Goal: Check status: Check status

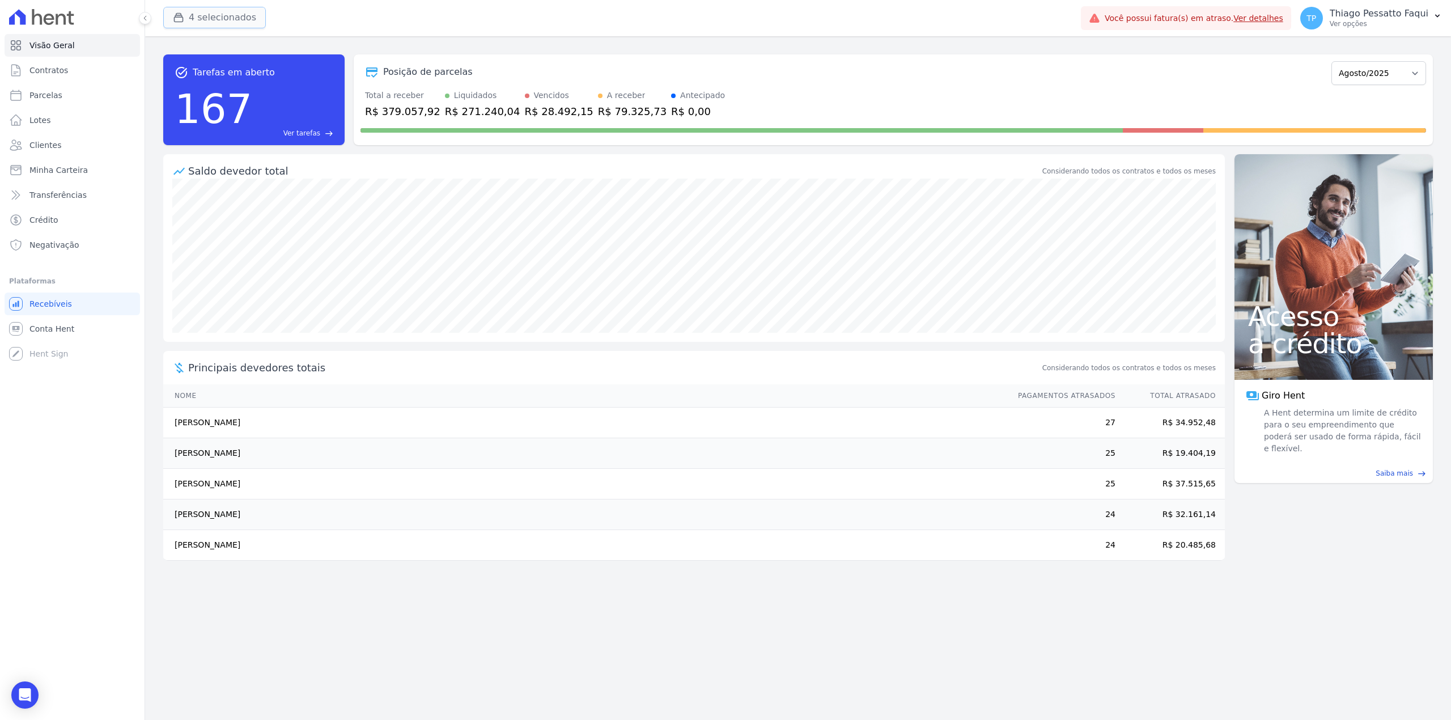
click at [237, 21] on button "4 selecionados" at bounding box center [214, 18] width 103 height 22
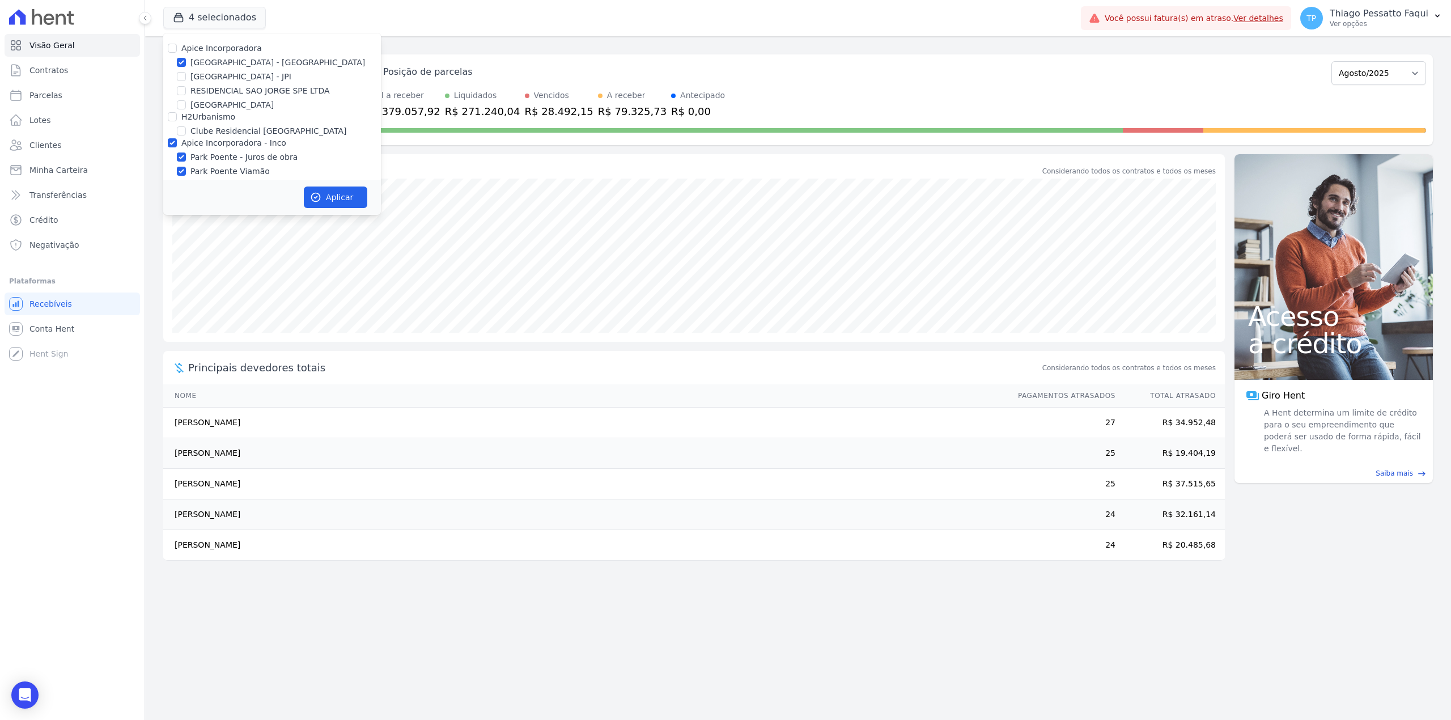
click at [214, 138] on label "Apice Incorporadora - Inco" at bounding box center [233, 142] width 105 height 9
click at [177, 138] on input "Apice Incorporadora - Inco" at bounding box center [172, 142] width 9 height 9
checkbox input "false"
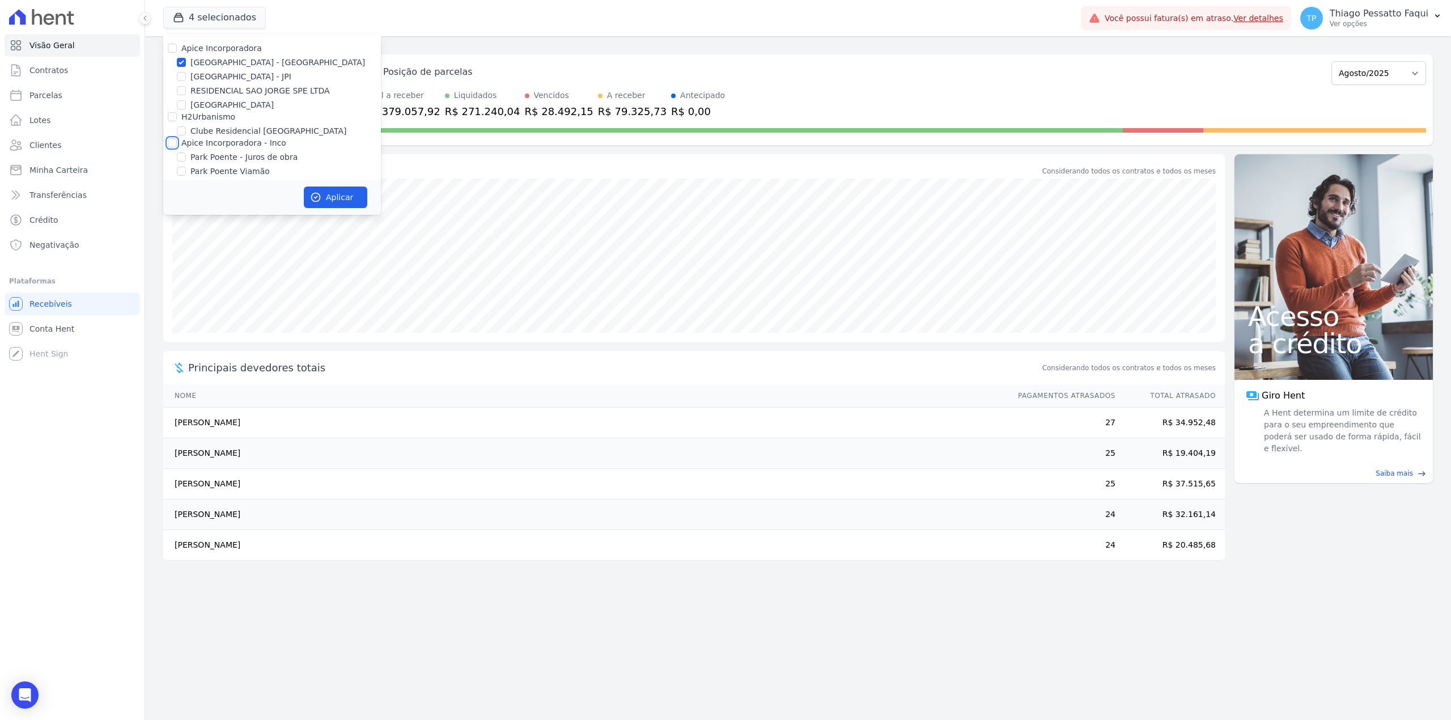
checkbox input "false"
click at [329, 190] on button "Aplicar" at bounding box center [335, 198] width 63 height 22
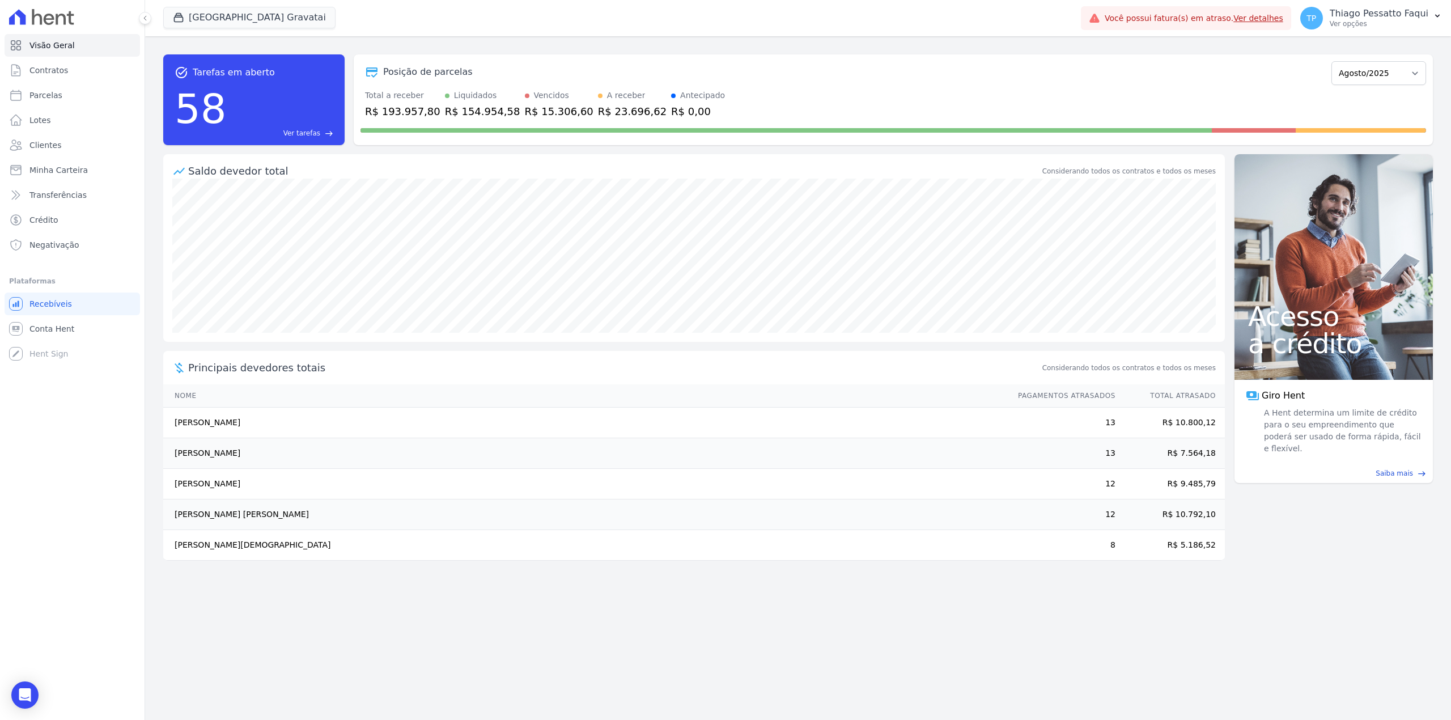
click at [488, 53] on div "task_alt Tarefas em aberto 58 Ver tarefas east Posição de parcelas Dezembro/202…" at bounding box center [798, 99] width 1270 height 109
click at [70, 88] on link "Parcelas" at bounding box center [72, 95] width 135 height 23
select select
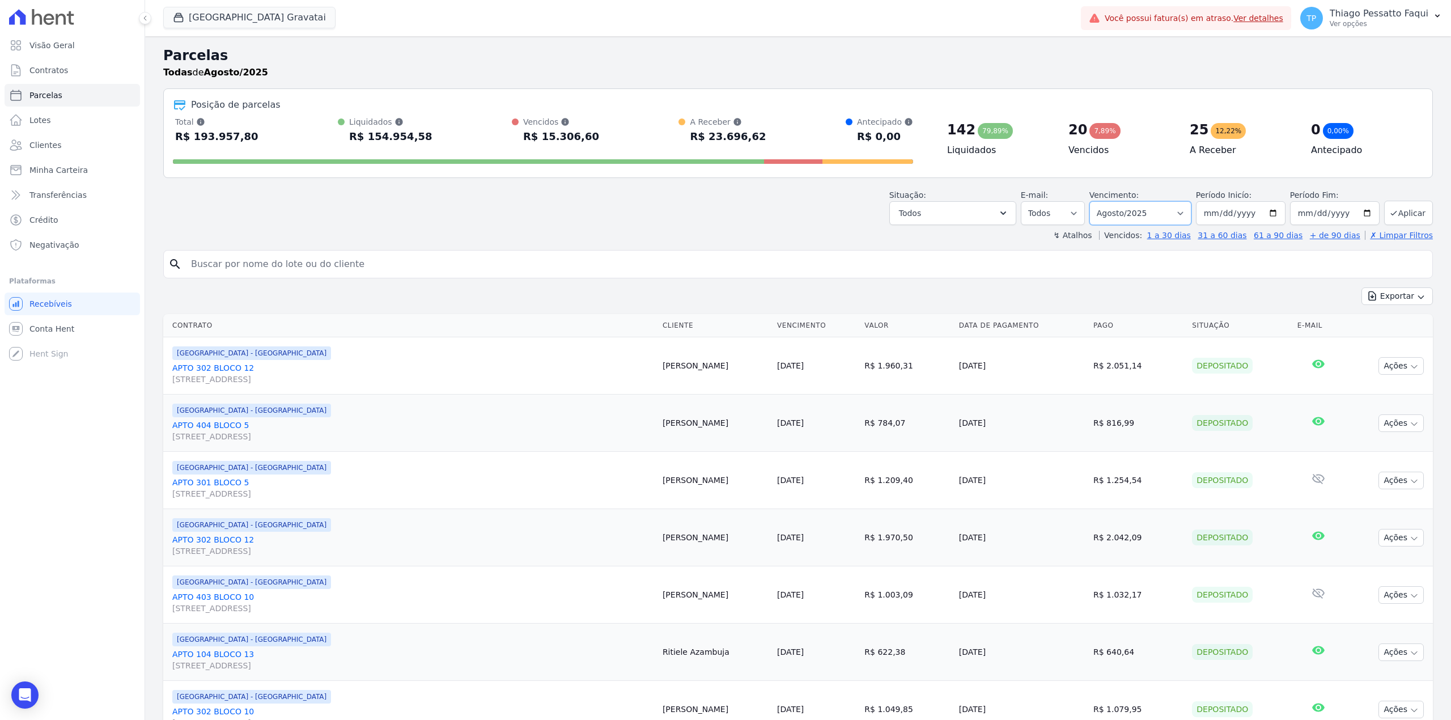
drag, startPoint x: 1139, startPoint y: 214, endPoint x: 1137, endPoint y: 224, distance: 10.3
click at [1139, 214] on select "Filtrar por período ──────── Todos os meses Dezembro/[GEOGRAPHIC_DATA]/2024 Fev…" at bounding box center [1141, 213] width 102 height 24
select select "09/2025"
click at [1092, 201] on select "Filtrar por período ──────── Todos os meses Dezembro/[GEOGRAPHIC_DATA]/2024 Fev…" at bounding box center [1141, 213] width 102 height 24
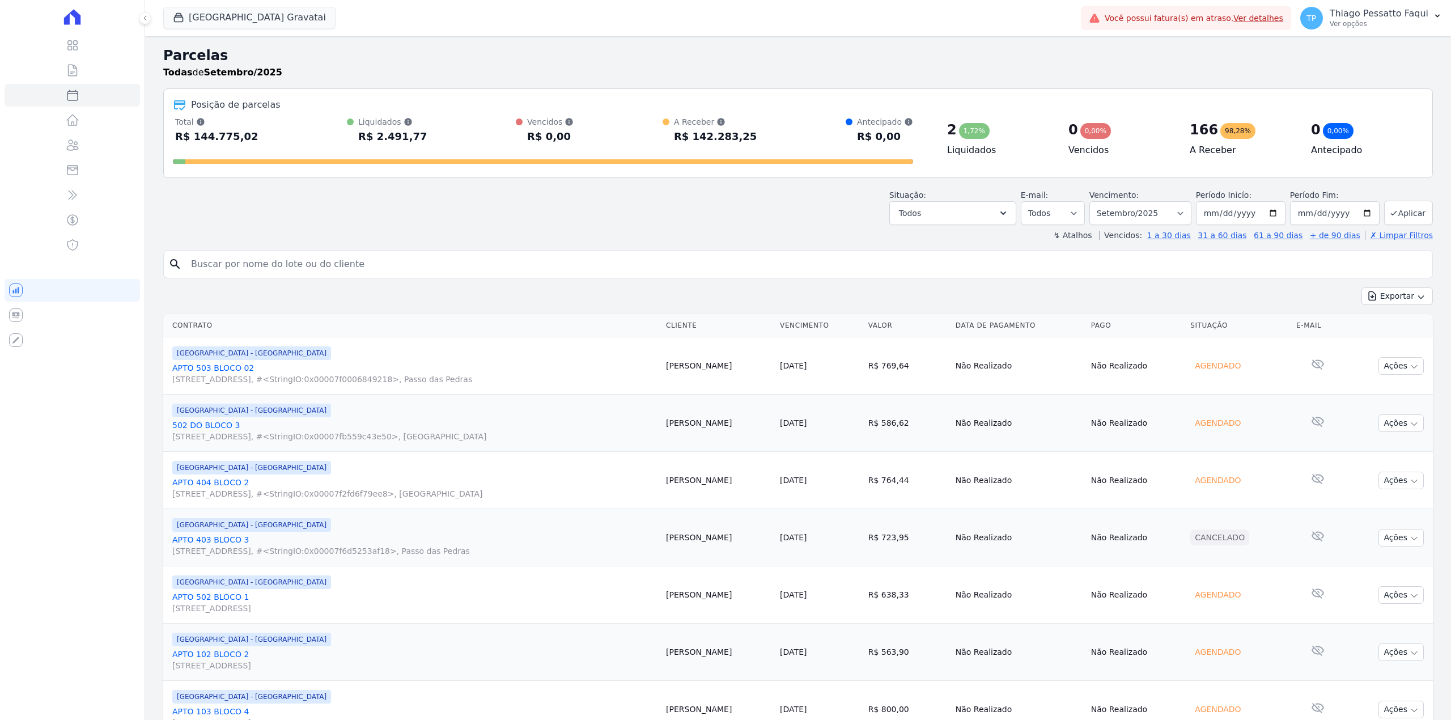
select select
click at [1142, 207] on select "Filtrar por período ──────── Todos os meses Dezembro/[GEOGRAPHIC_DATA]/2024 Fev…" at bounding box center [1141, 213] width 102 height 24
select select "07/2025"
click at [1092, 201] on select "Filtrar por período ──────── Todos os meses Dezembro/[GEOGRAPHIC_DATA]/2024 Fev…" at bounding box center [1141, 213] width 102 height 24
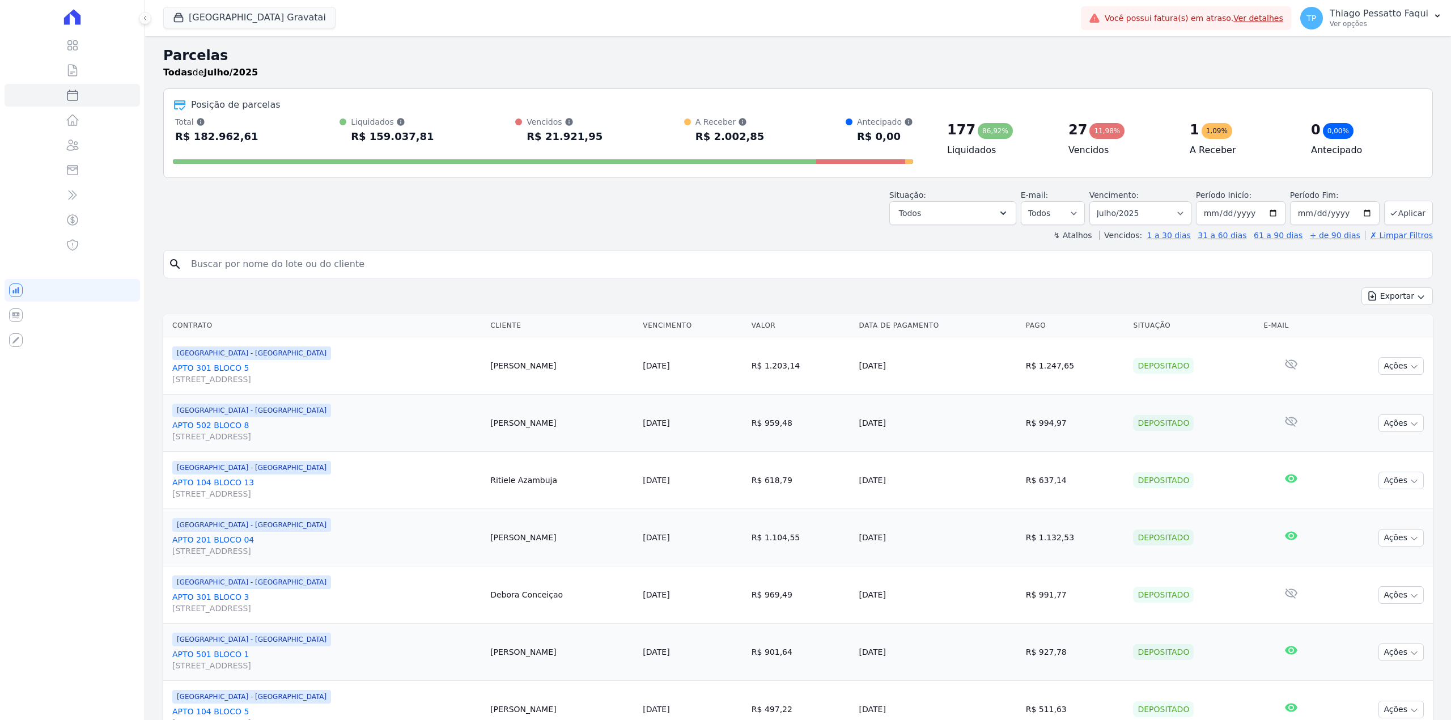
select select
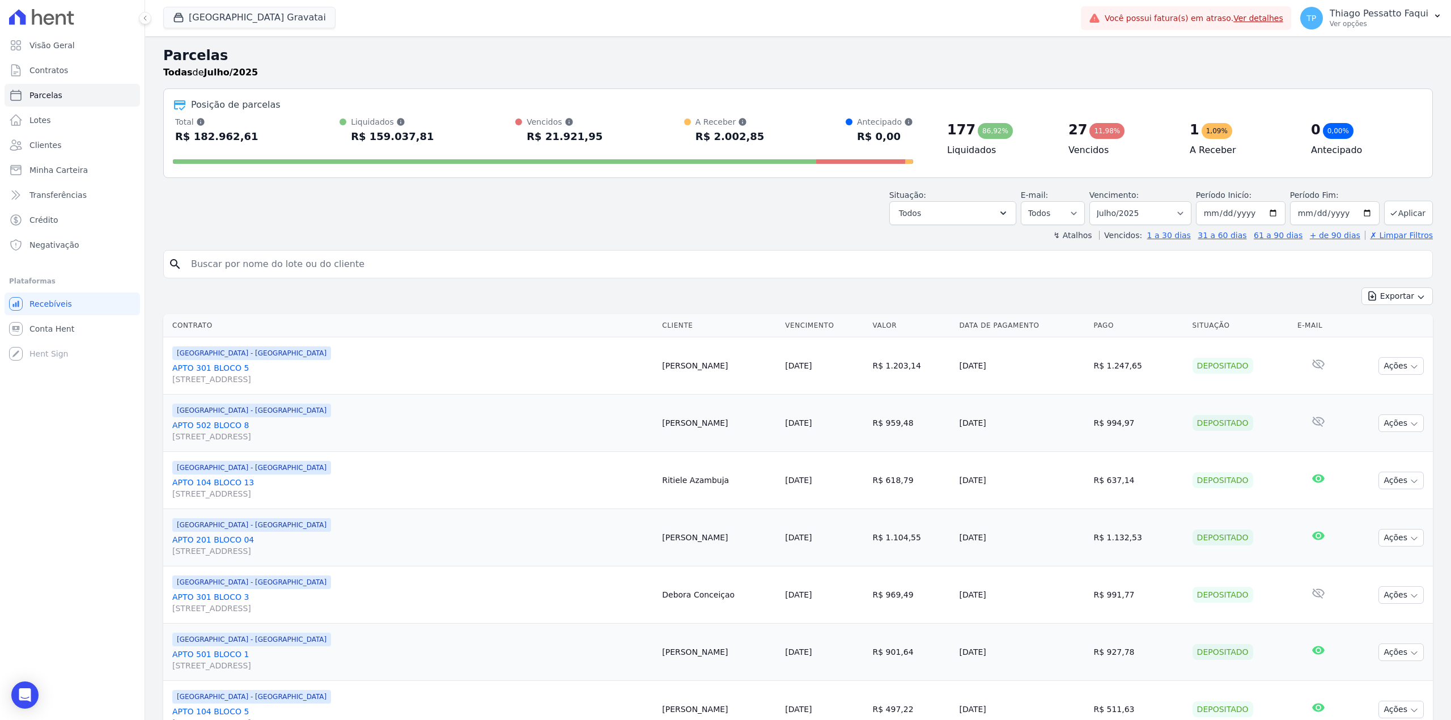
click at [259, 142] on div "Total Soma das parcelas pagas, vencidas, em aberto e agendadas. Não considera p…" at bounding box center [543, 142] width 740 height 52
click at [254, 138] on div "Total Soma das parcelas pagas, vencidas, em aberto e agendadas. Não considera p…" at bounding box center [543, 130] width 740 height 29
drag, startPoint x: 1135, startPoint y: 217, endPoint x: 1129, endPoint y: 223, distance: 8.9
click at [1135, 217] on select "Filtrar por período ──────── Todos os meses Dezembro/[GEOGRAPHIC_DATA]/2024 Fev…" at bounding box center [1141, 213] width 102 height 24
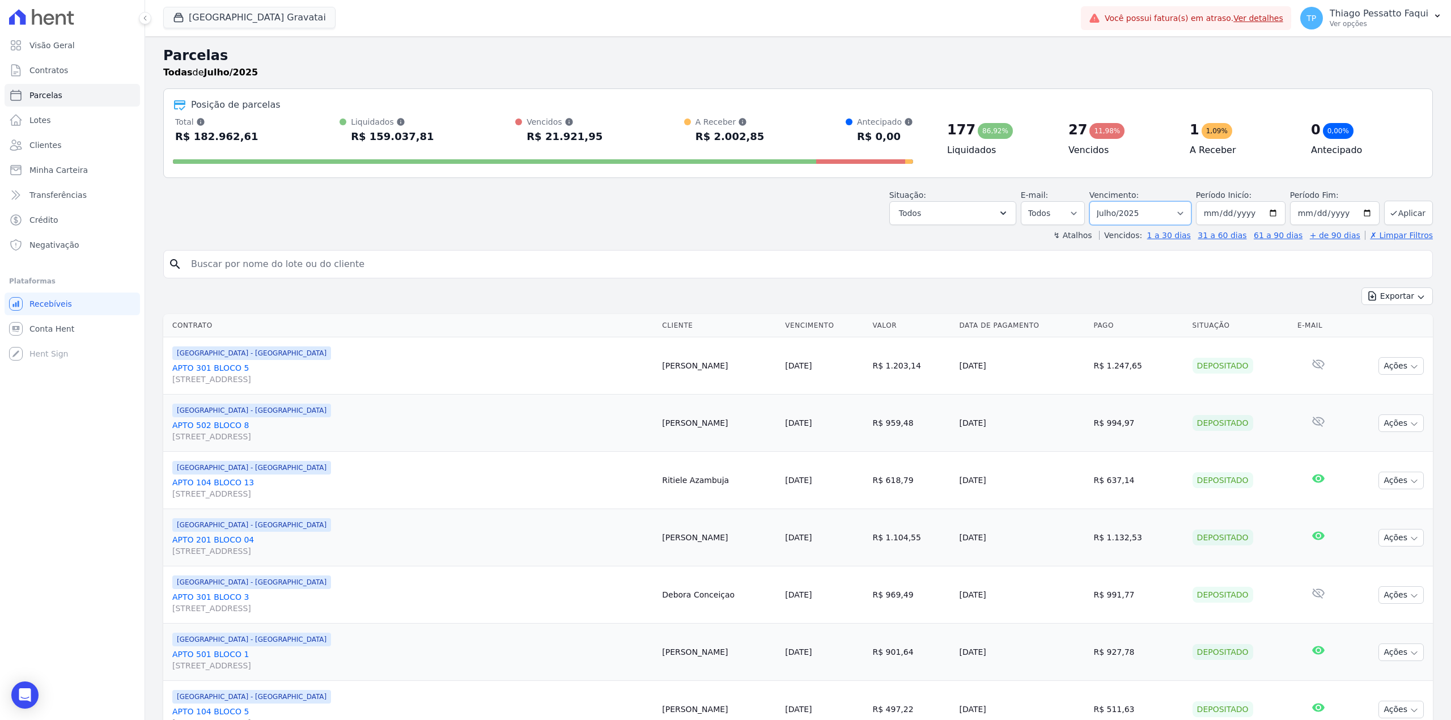
select select "05/2025"
click at [1092, 201] on select "Filtrar por período ──────── Todos os meses Dezembro/[GEOGRAPHIC_DATA]/2024 Fev…" at bounding box center [1141, 213] width 102 height 24
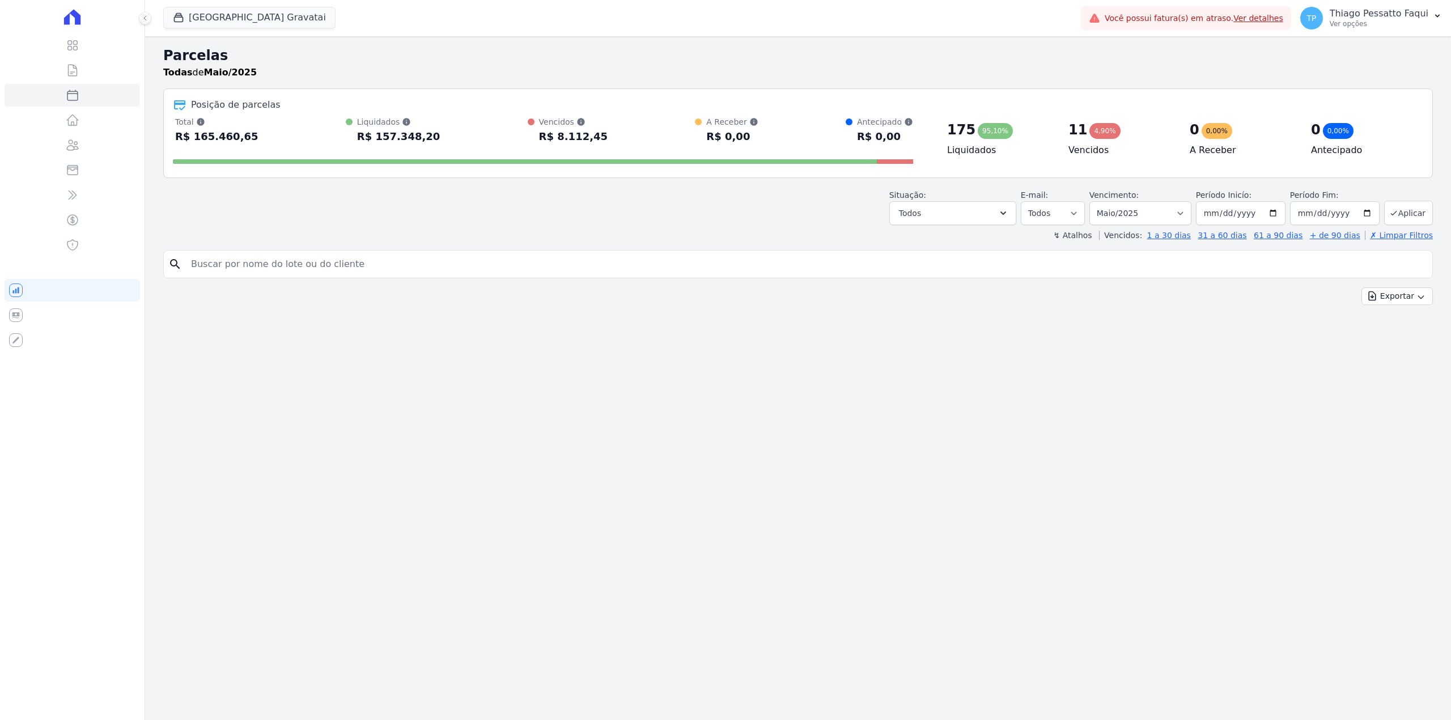
select select
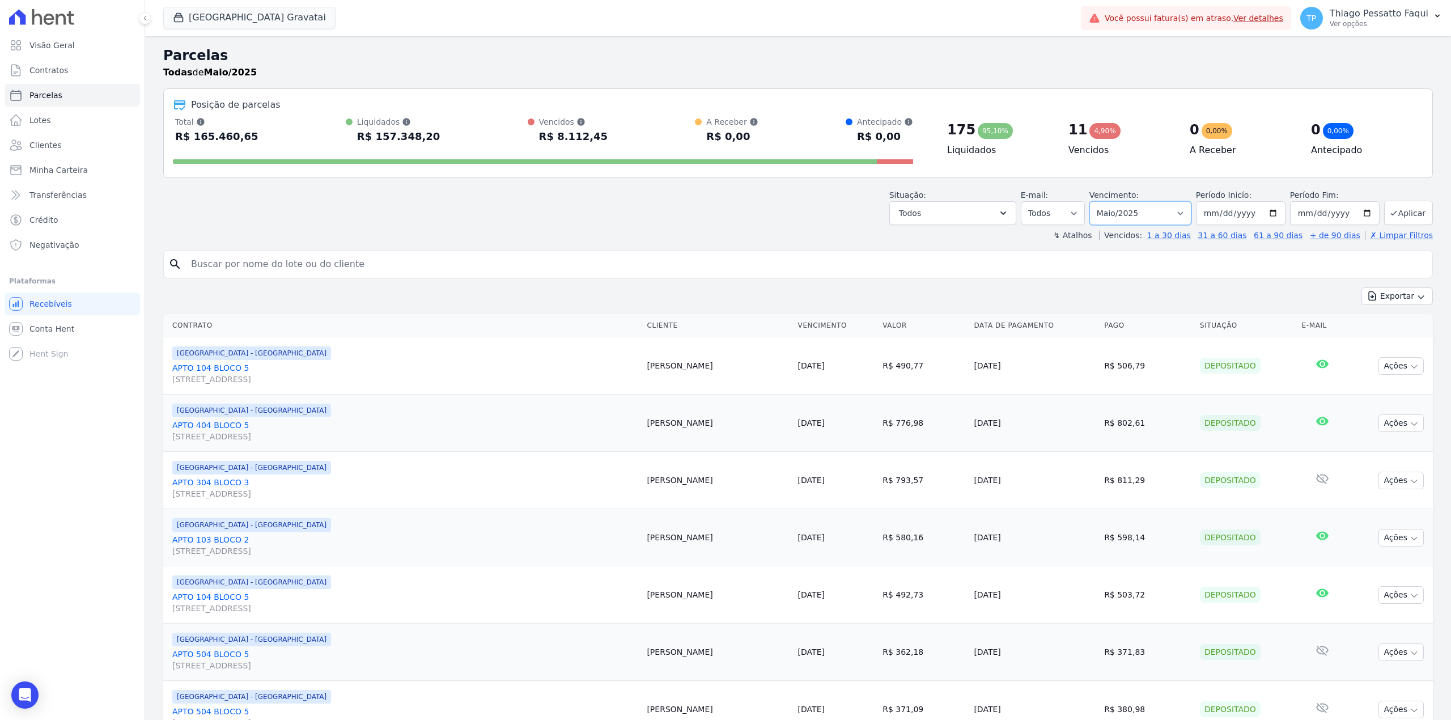
click at [1102, 217] on select "Filtrar por período ──────── Todos os meses Dezembro/[GEOGRAPHIC_DATA]/2024 Fev…" at bounding box center [1141, 213] width 102 height 24
select select "07/2025"
click at [1092, 201] on select "Filtrar por período ──────── Todos os meses Dezembro/[GEOGRAPHIC_DATA]/2024 Fev…" at bounding box center [1141, 213] width 102 height 24
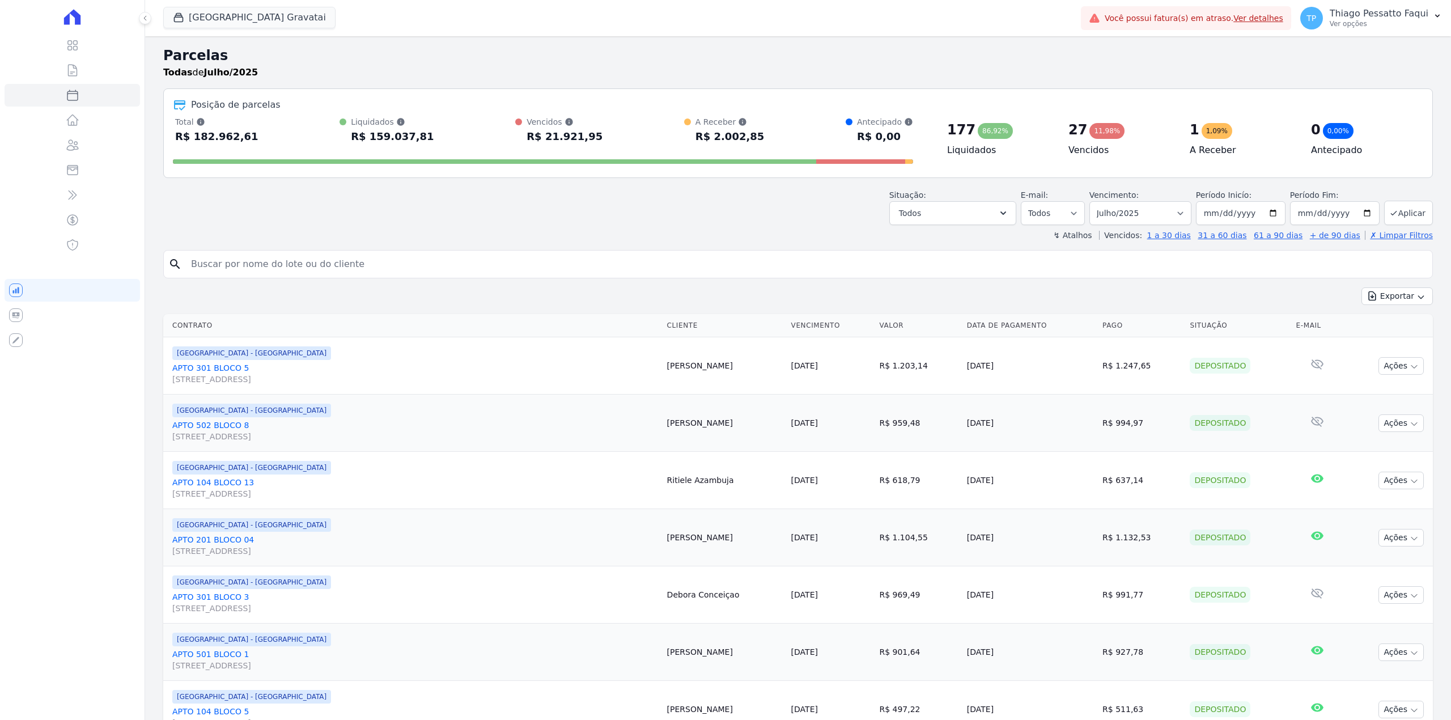
select select
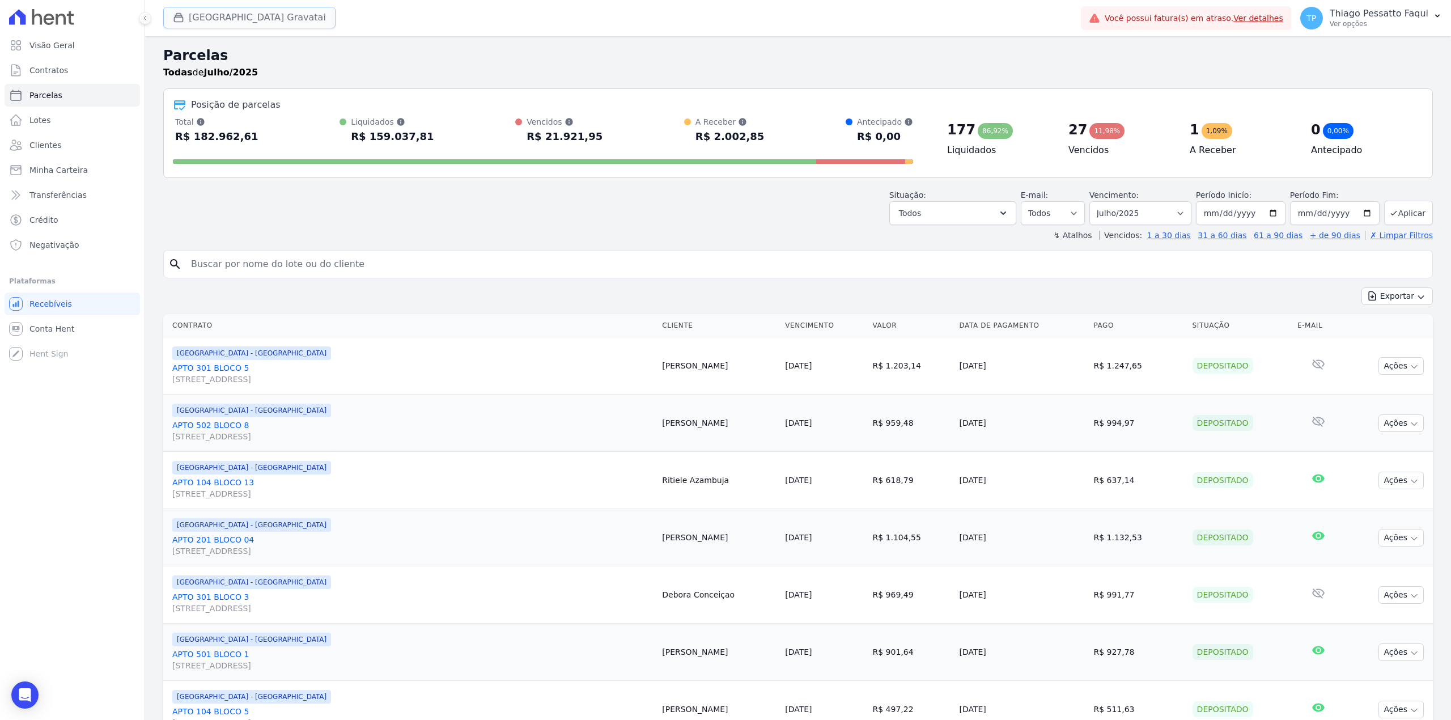
click at [217, 15] on button "[GEOGRAPHIC_DATA] Gravatai" at bounding box center [249, 18] width 172 height 22
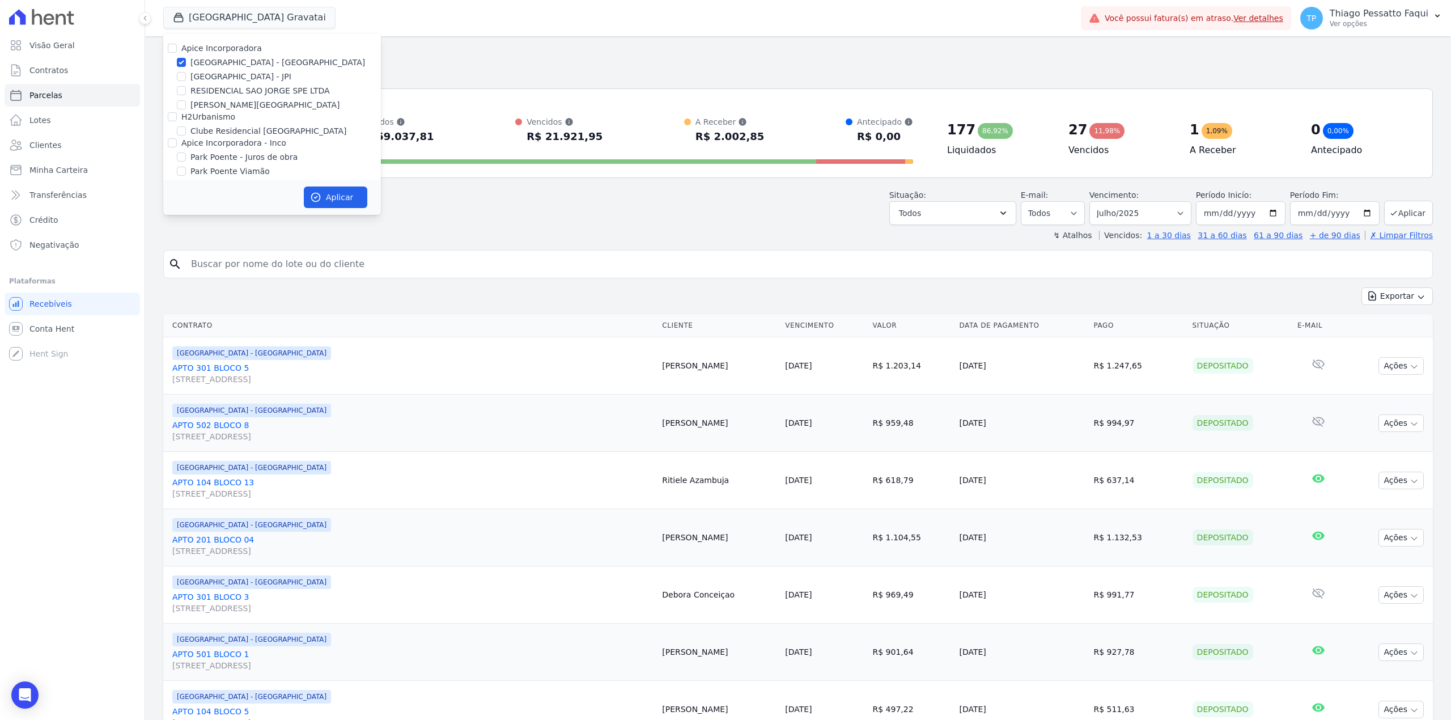
click at [782, 87] on div "Parcelas Todas de Julho/2025" at bounding box center [798, 66] width 1270 height 43
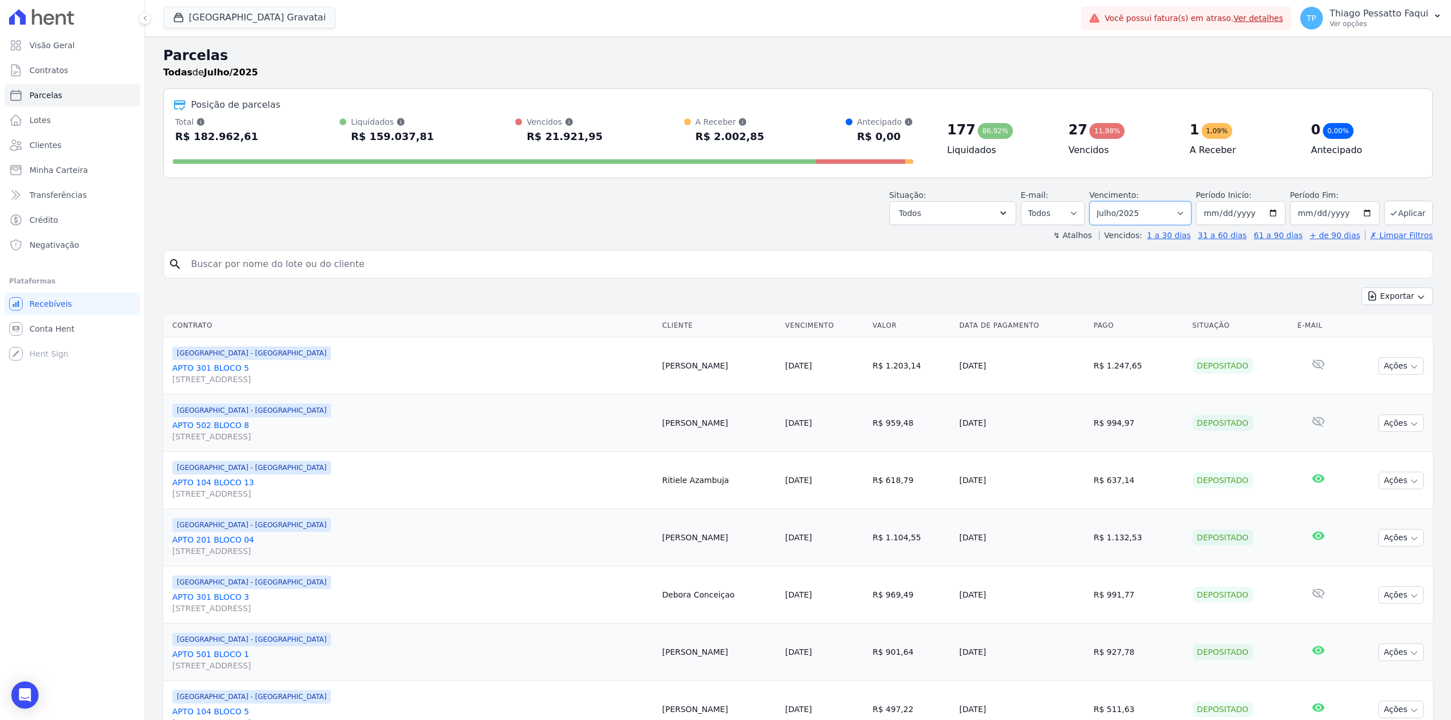
drag, startPoint x: 1123, startPoint y: 211, endPoint x: 1123, endPoint y: 218, distance: 7.4
click at [1123, 211] on select "Filtrar por período ──────── Todos os meses Dezembro/[GEOGRAPHIC_DATA]/2024 Fev…" at bounding box center [1141, 213] width 102 height 24
select select "01/2025"
click at [1092, 201] on select "Filtrar por período ──────── Todos os meses Dezembro/2023 Janeiro/2024 Fevereir…" at bounding box center [1141, 213] width 102 height 24
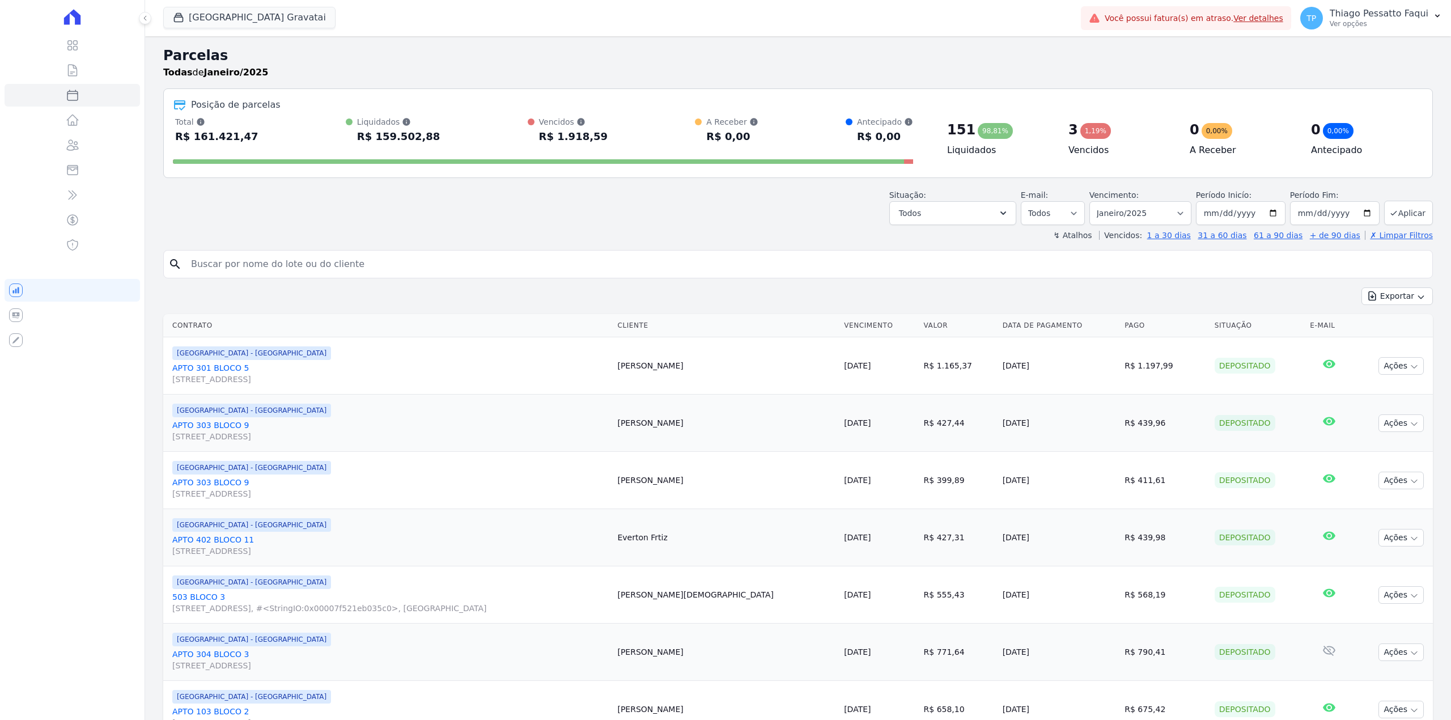
select select
click at [562, 135] on div "R$ 1.918,59" at bounding box center [573, 137] width 69 height 18
drag, startPoint x: 339, startPoint y: 139, endPoint x: 618, endPoint y: 137, distance: 278.9
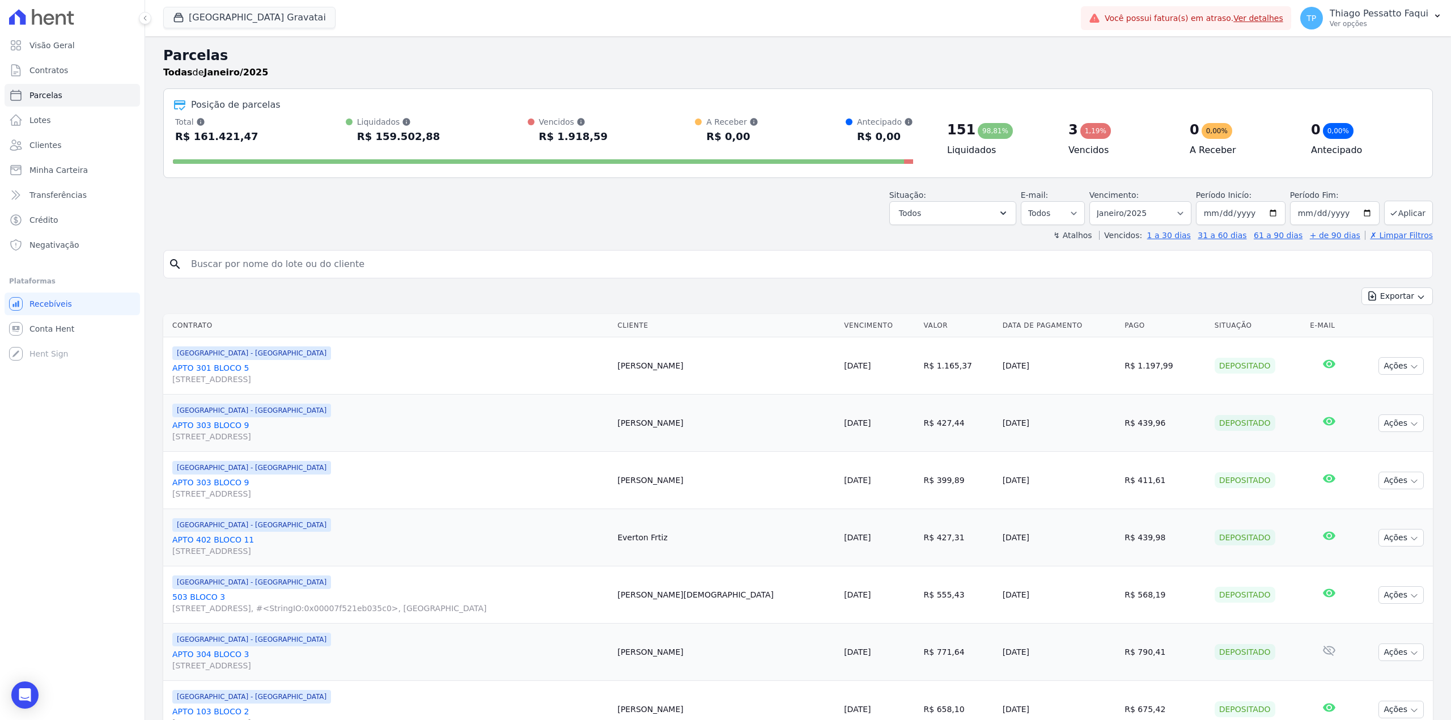
click at [618, 137] on div "Total Soma das parcelas pagas, vencidas, em aberto e agendadas. Não considera p…" at bounding box center [543, 130] width 740 height 29
click at [619, 136] on div "Total Soma das parcelas pagas, vencidas, em aberto e agendadas. Não considera p…" at bounding box center [543, 130] width 740 height 29
click at [1149, 221] on select "Filtrar por período ──────── Todos os meses Dezembro/[GEOGRAPHIC_DATA]/2024 Fev…" at bounding box center [1141, 213] width 102 height 24
select select "02/2025"
click at [1092, 201] on select "Filtrar por período ──────── Todos os meses Dezembro/[GEOGRAPHIC_DATA]/2024 Fev…" at bounding box center [1141, 213] width 102 height 24
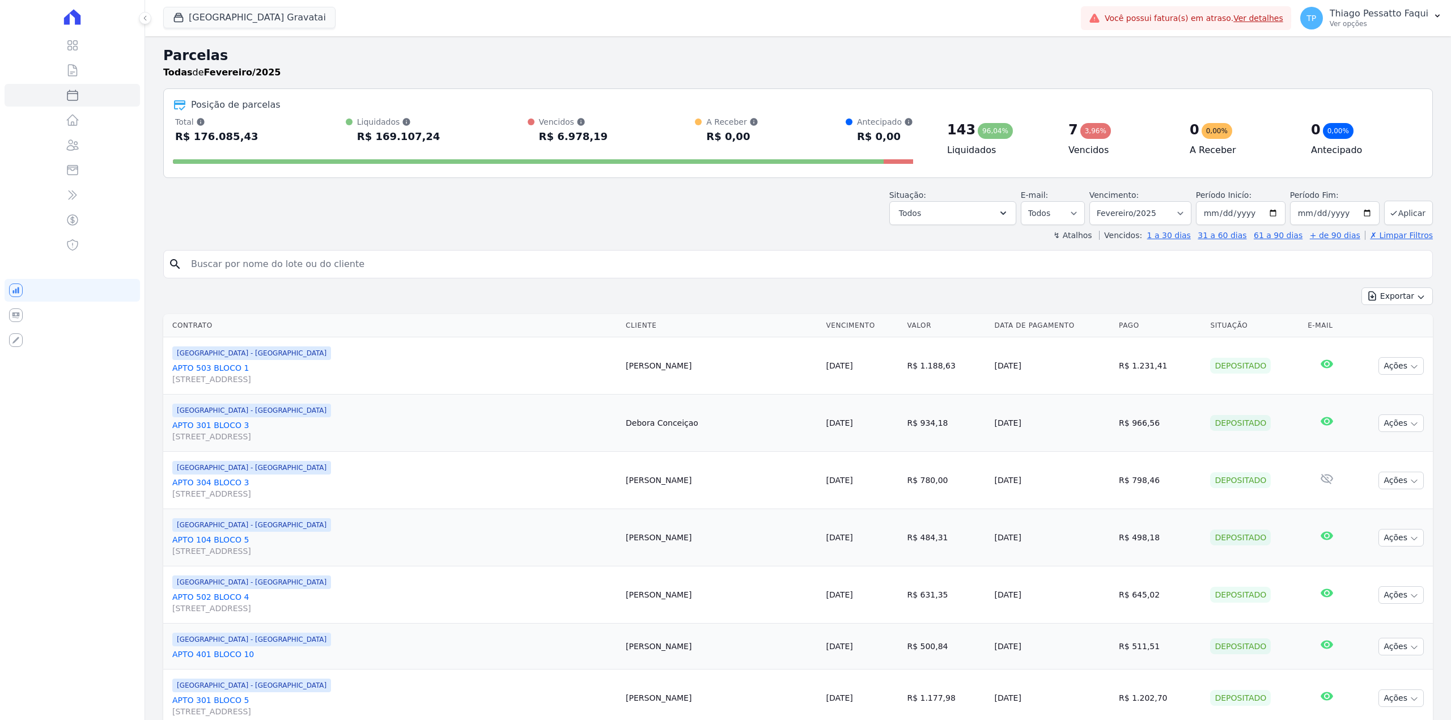
select select
drag, startPoint x: 1145, startPoint y: 207, endPoint x: 968, endPoint y: 207, distance: 176.9
click at [1145, 207] on select "Filtrar por período ──────── Todos os meses Dezembro/[GEOGRAPHIC_DATA]/2024 Fev…" at bounding box center [1141, 213] width 102 height 24
select select "03/2025"
click at [1092, 201] on select "Filtrar por período ──────── Todos os meses Dezembro/[GEOGRAPHIC_DATA]/2024 Fev…" at bounding box center [1141, 213] width 102 height 24
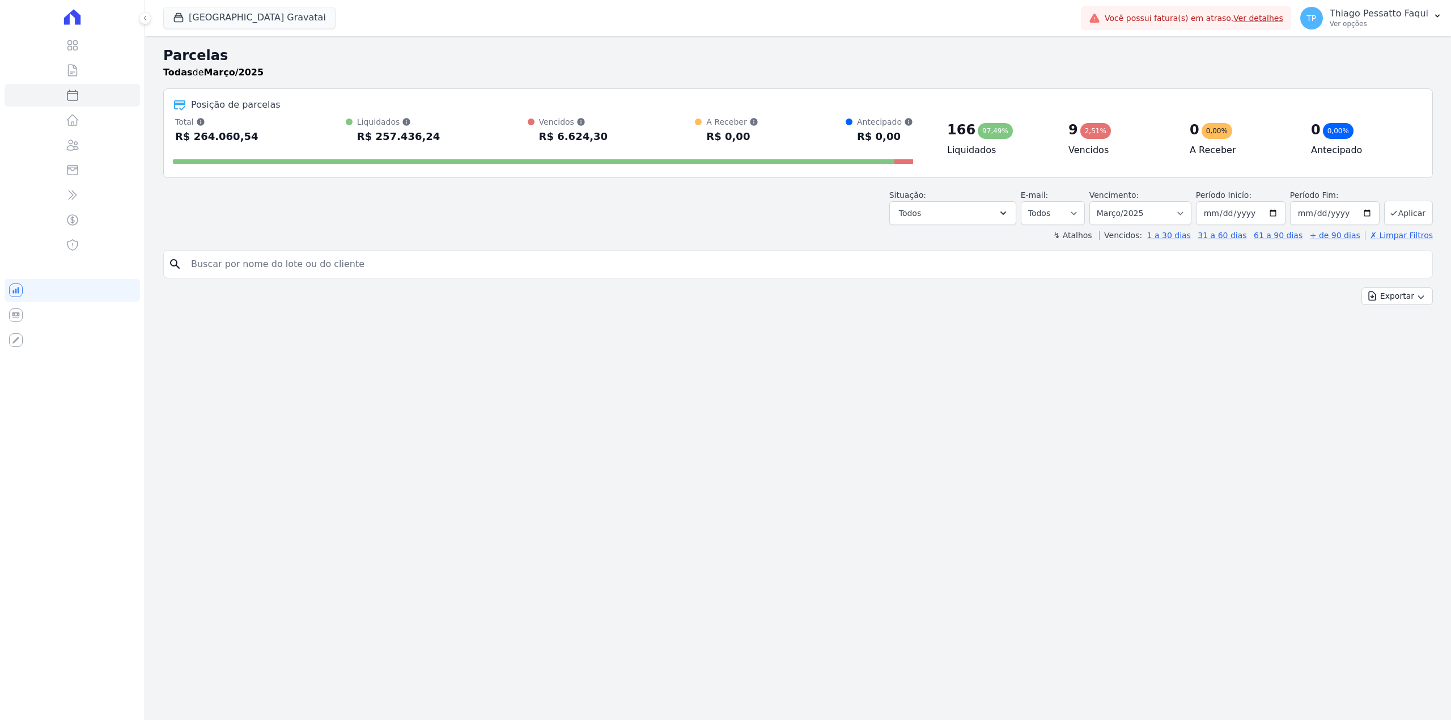
select select
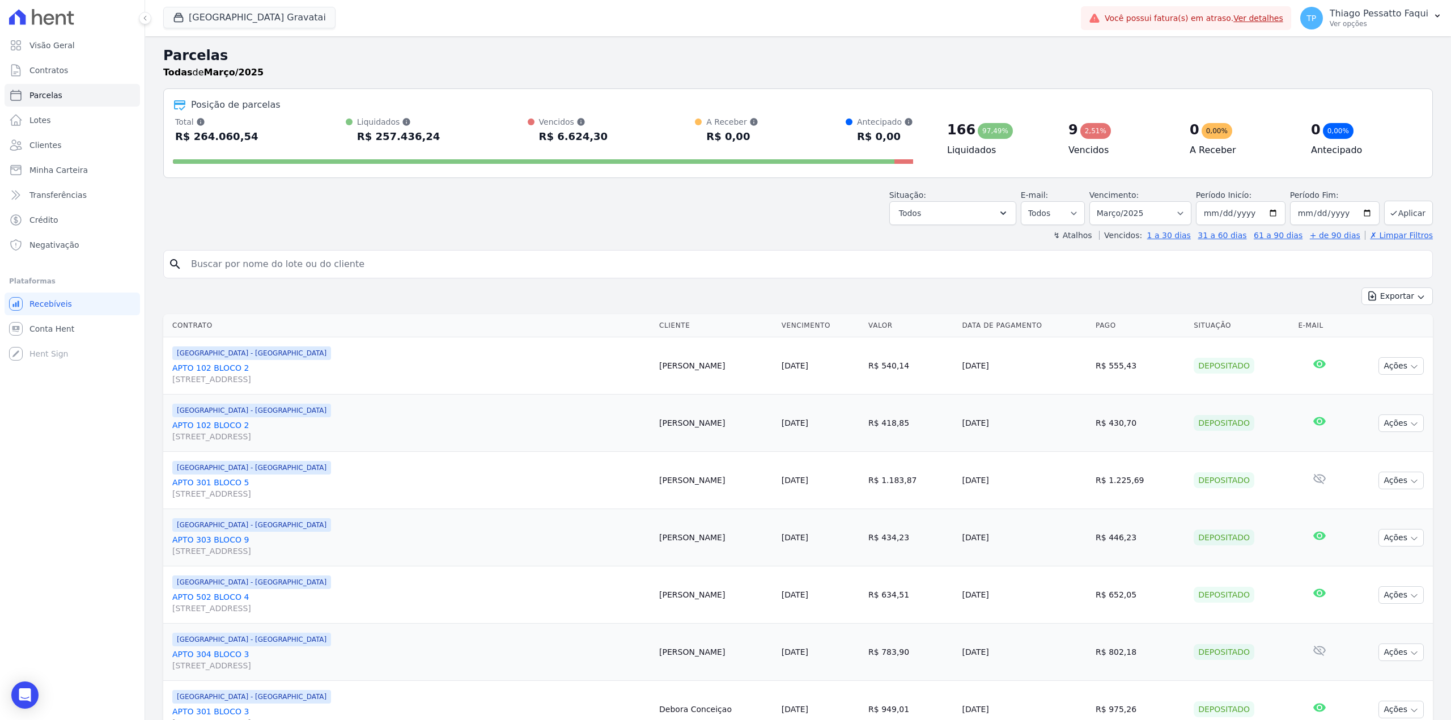
click at [528, 132] on div "Vencidos [PERSON_NAME] parcelas vencidas, sem considerar valor [PERSON_NAME] mo…" at bounding box center [568, 130] width 80 height 29
click at [528, 132] on div "Vencidos Soma das parcelas vencidas, sem considerar valor de juros moratório e …" at bounding box center [568, 130] width 80 height 29
drag, startPoint x: 1133, startPoint y: 212, endPoint x: 1130, endPoint y: 221, distance: 8.8
click at [1133, 212] on select "Filtrar por período ──────── Todos os meses Dezembro/[GEOGRAPHIC_DATA]/2024 Fev…" at bounding box center [1141, 213] width 102 height 24
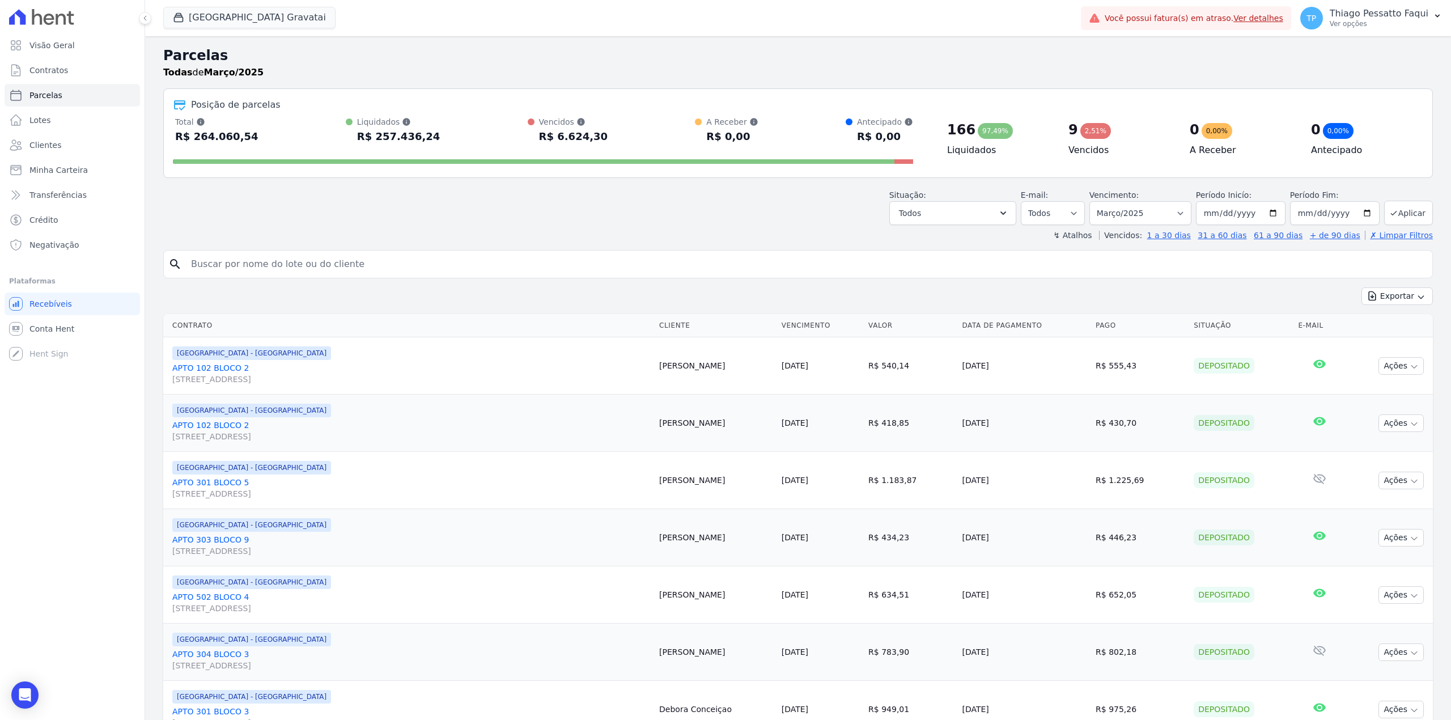
click at [713, 202] on div "Situação: Agendado Em Aberto Pago Processando Cancelado Vencido Transferindo De…" at bounding box center [798, 205] width 1270 height 40
drag, startPoint x: 1175, startPoint y: 217, endPoint x: 1170, endPoint y: 224, distance: 9.4
click at [1174, 217] on select "Filtrar por período ──────── Todos os meses Dezembro/[GEOGRAPHIC_DATA]/2024 Fev…" at bounding box center [1141, 213] width 102 height 24
select select "06/2025"
click at [1092, 201] on select "Filtrar por período ──────── Todos os meses Dezembro/[GEOGRAPHIC_DATA]/2024 Fev…" at bounding box center [1141, 213] width 102 height 24
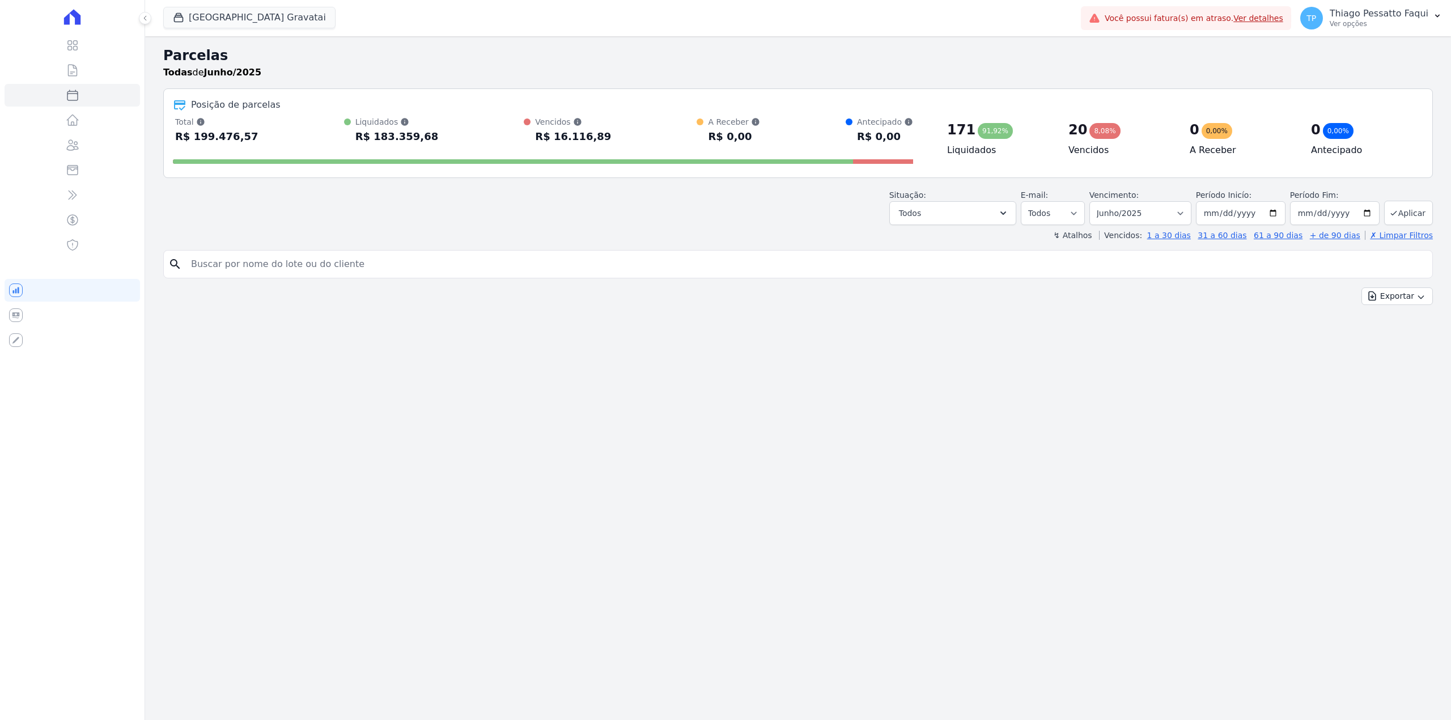
select select
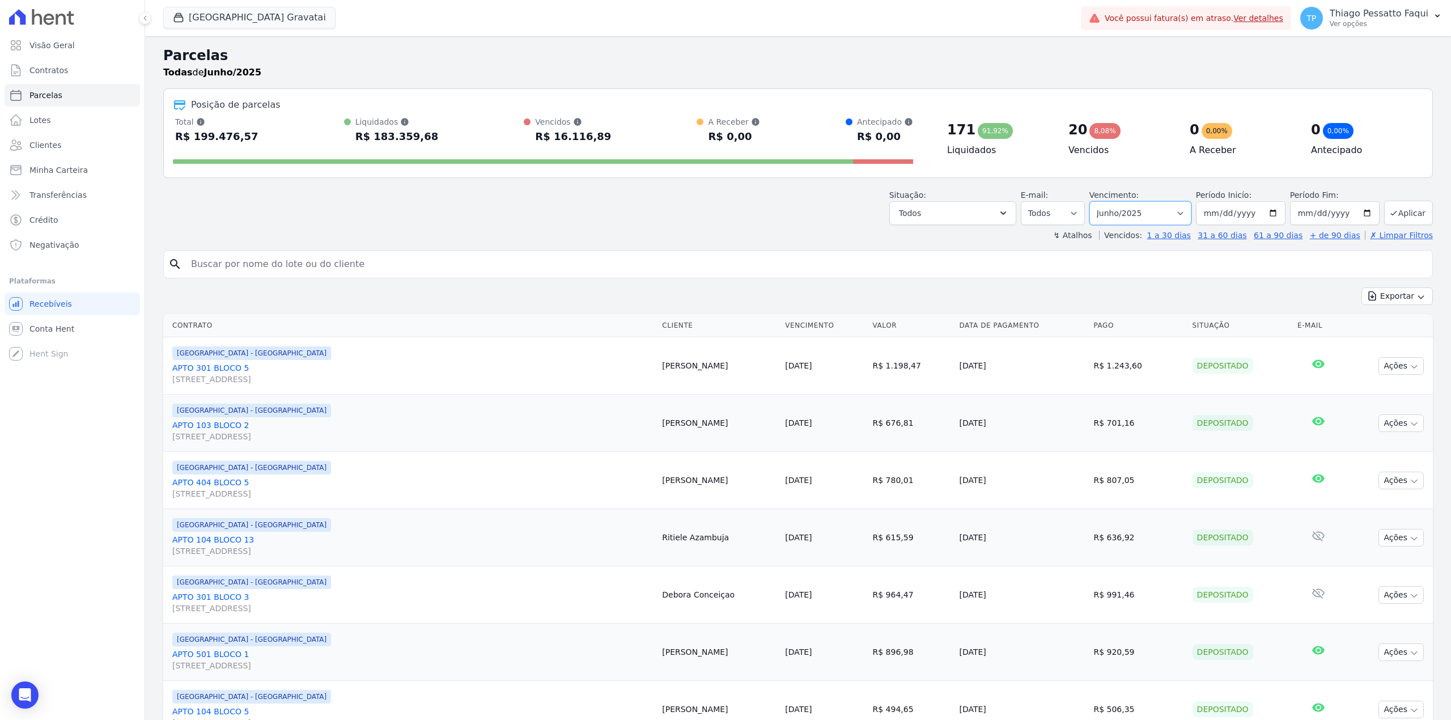
click at [1125, 217] on select "Filtrar por período ──────── Todos os meses Dezembro/[GEOGRAPHIC_DATA]/2024 Fev…" at bounding box center [1141, 213] width 102 height 24
select select "05/2025"
click at [1092, 201] on select "Filtrar por período ──────── Todos os meses Dezembro/[GEOGRAPHIC_DATA]/2024 Fev…" at bounding box center [1141, 213] width 102 height 24
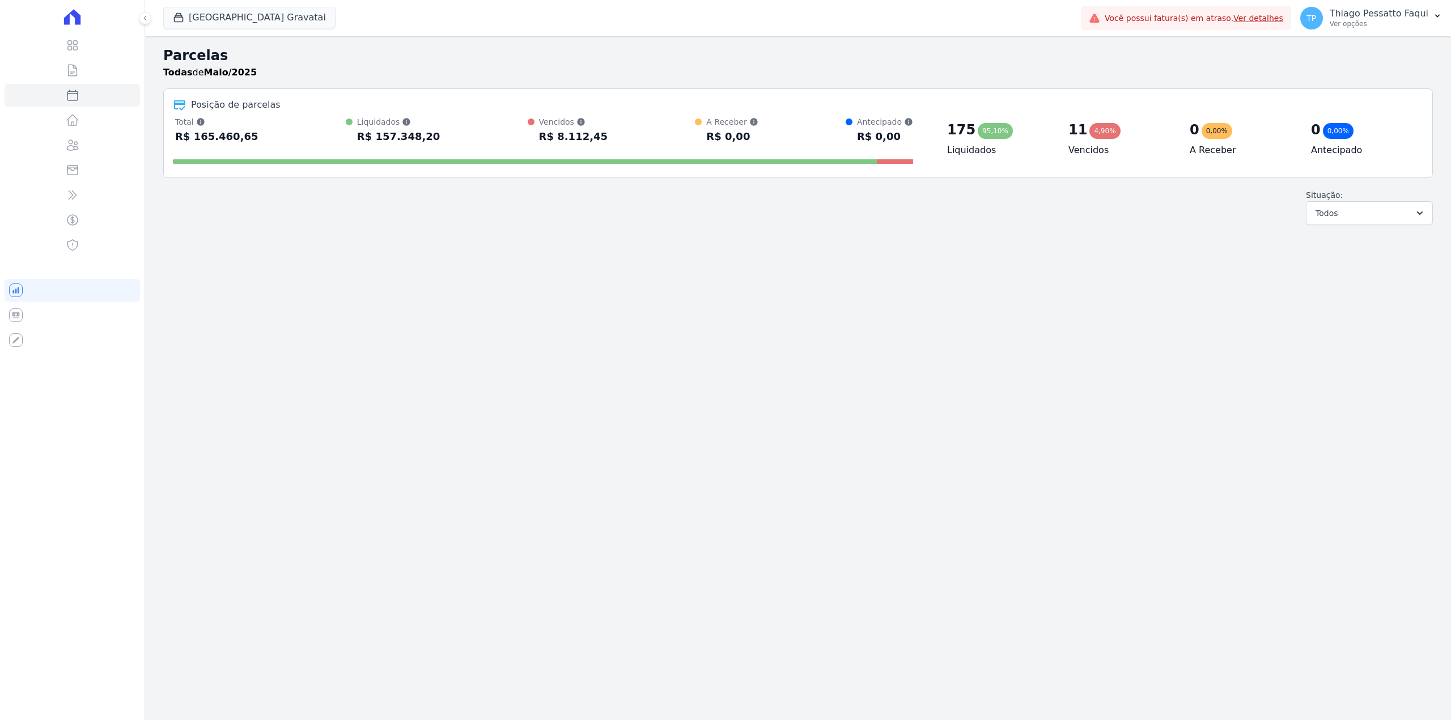
select select
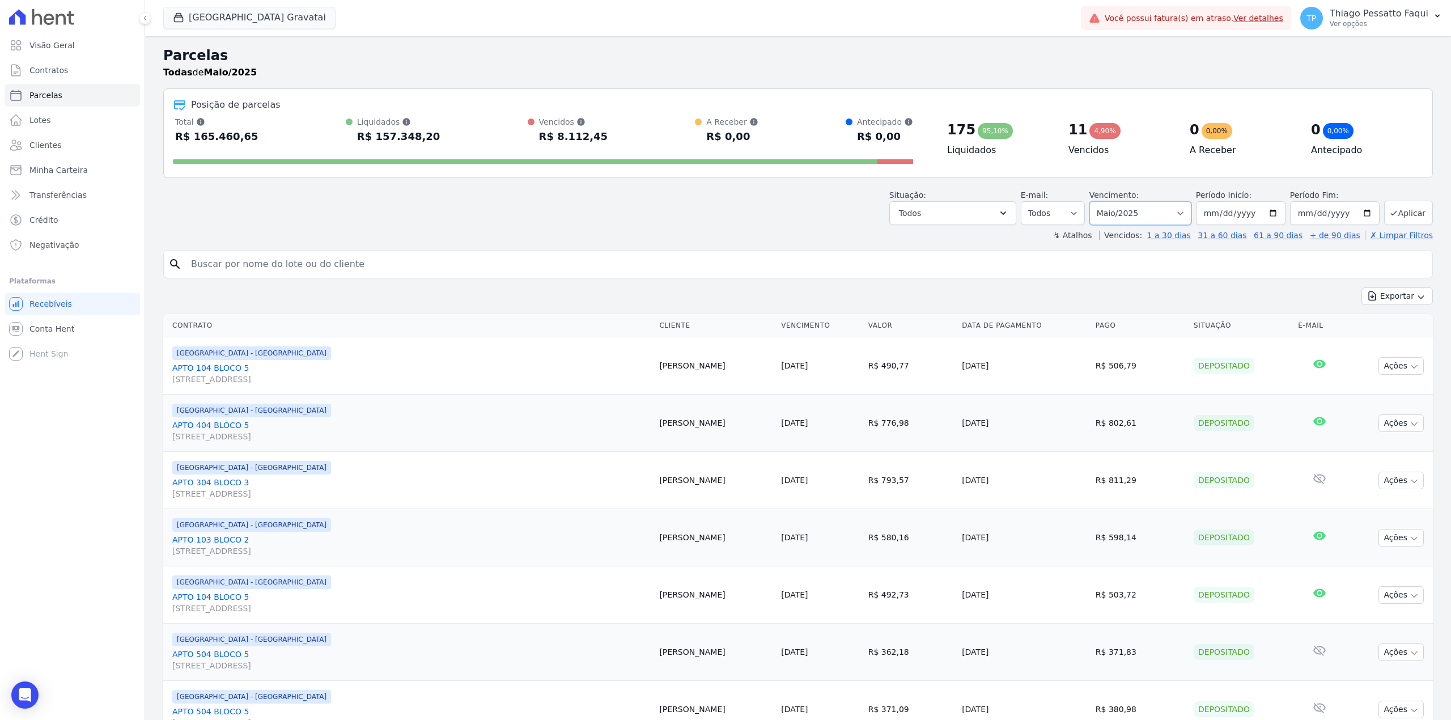
drag, startPoint x: 1149, startPoint y: 217, endPoint x: 1144, endPoint y: 221, distance: 6.4
click at [1149, 217] on select "Filtrar por período ──────── Todos os meses Dezembro/2023 Janeiro/2024 Fevereir…" at bounding box center [1141, 213] width 102 height 24
select select "07/2025"
click at [1092, 201] on select "Filtrar por período ──────── Todos os meses Dezembro/2023 Janeiro/2024 Fevereir…" at bounding box center [1141, 213] width 102 height 24
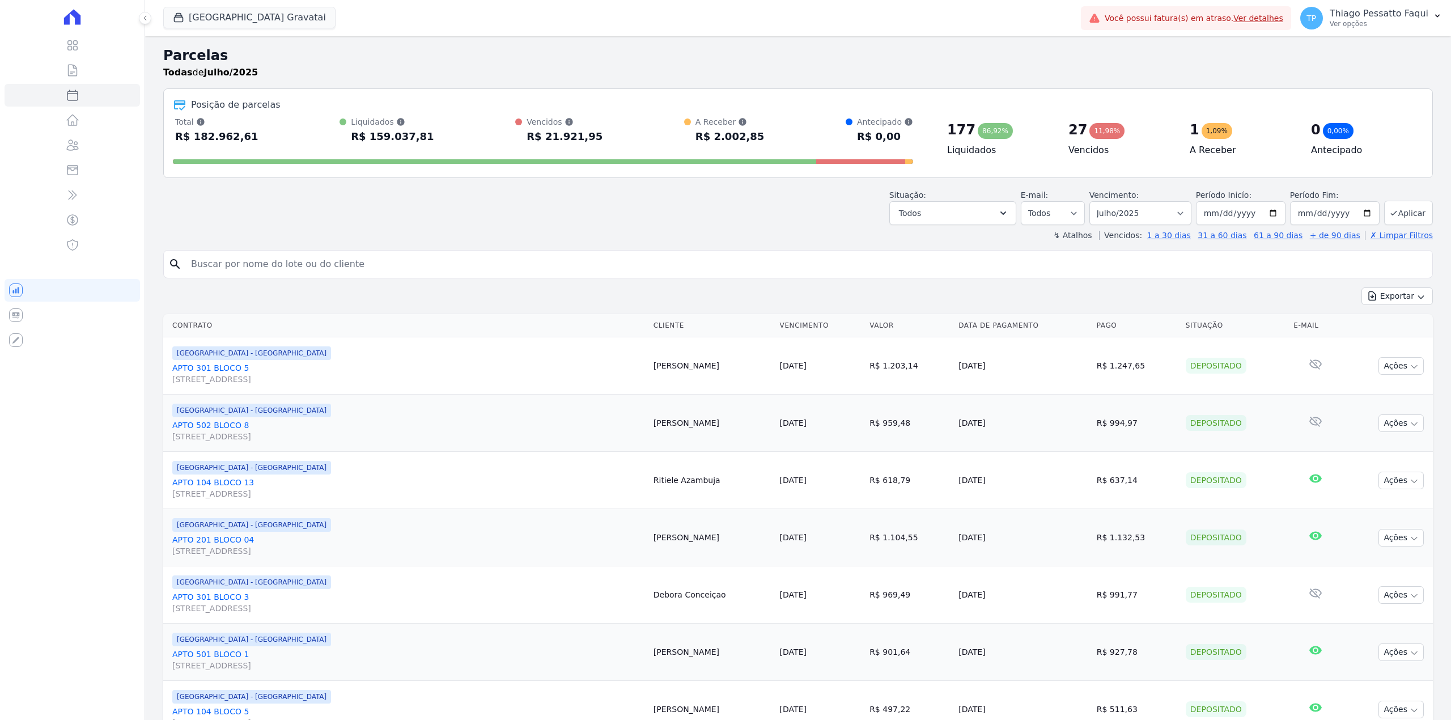
select select
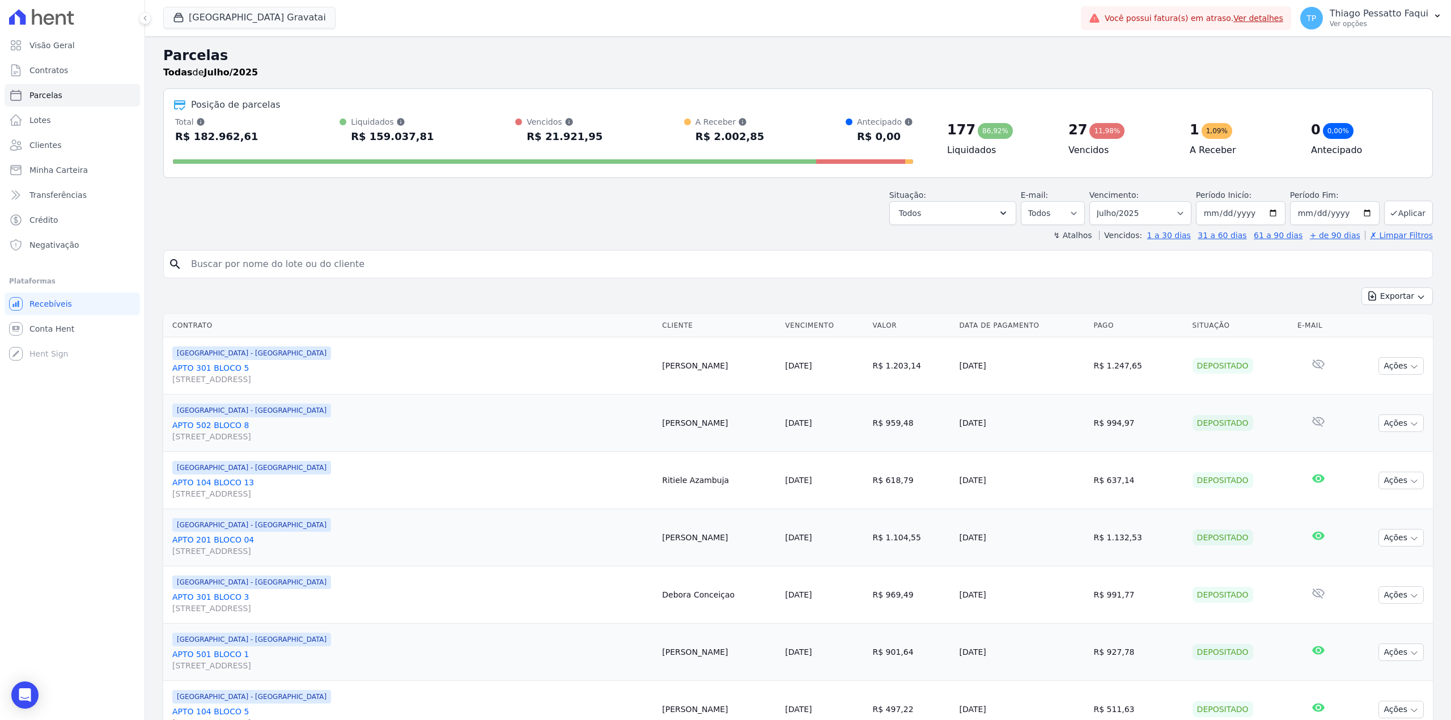
click at [624, 202] on div "Situação: Agendado Em Aberto Pago Processando Cancelado Vencido Transferindo De…" at bounding box center [798, 205] width 1270 height 40
click at [615, 173] on div "Posição de parcelas Total Soma das parcelas pagas, vencidas, em aberto e agenda…" at bounding box center [798, 133] width 1270 height 90
click at [613, 173] on div "Posição de parcelas Total Soma das parcelas pagas, vencidas, em aberto e agenda…" at bounding box center [798, 133] width 1270 height 90
click at [603, 146] on div "Total Soma das parcelas pagas, vencidas, em aberto e agendadas. Não considera p…" at bounding box center [543, 142] width 740 height 52
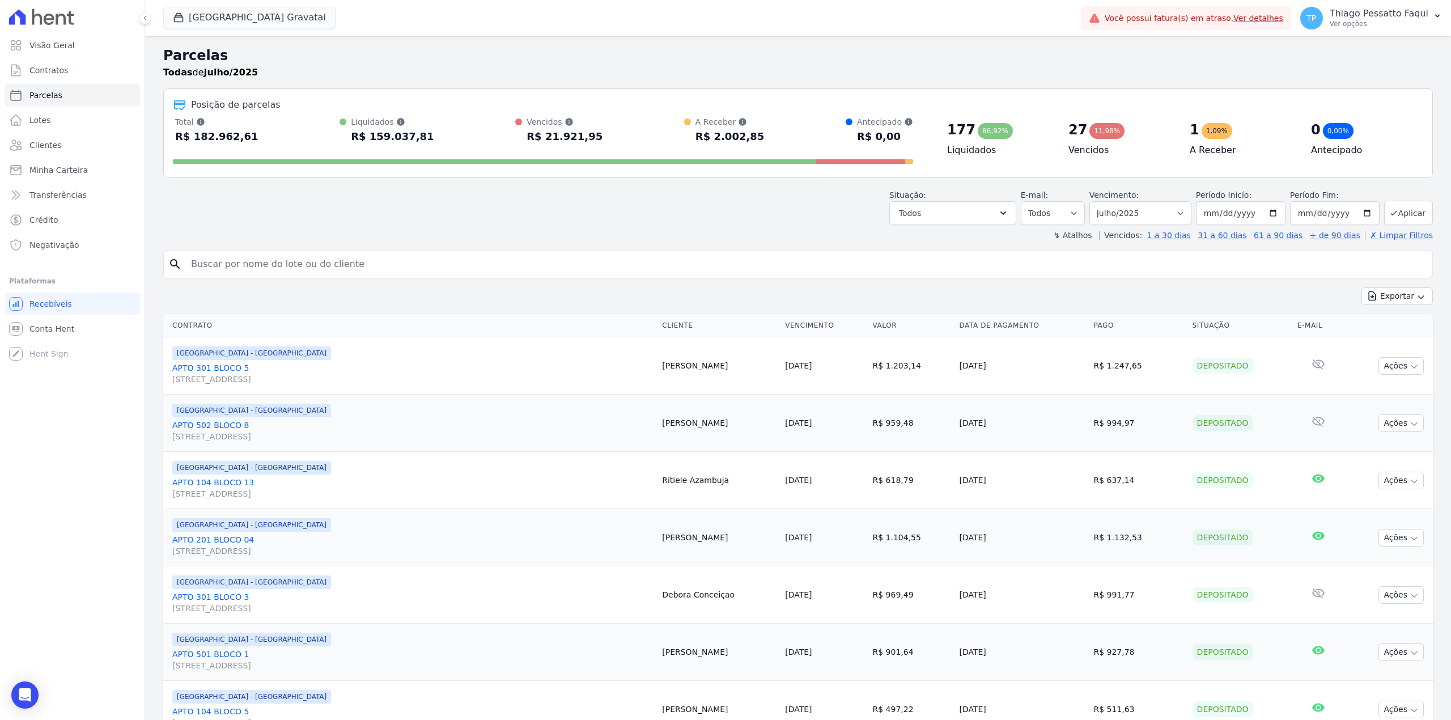
click at [603, 146] on div "Total Soma das parcelas pagas, vencidas, em aberto e agendadas. Não considera p…" at bounding box center [543, 142] width 740 height 52
drag, startPoint x: 603, startPoint y: 146, endPoint x: 587, endPoint y: 139, distance: 17.5
click at [598, 143] on div "Total Soma das parcelas pagas, vencidas, em aberto e agendadas. Não considera p…" at bounding box center [543, 142] width 740 height 52
click at [581, 136] on div "Total Soma das parcelas pagas, vencidas, em aberto e agendadas. Não considera p…" at bounding box center [543, 130] width 740 height 29
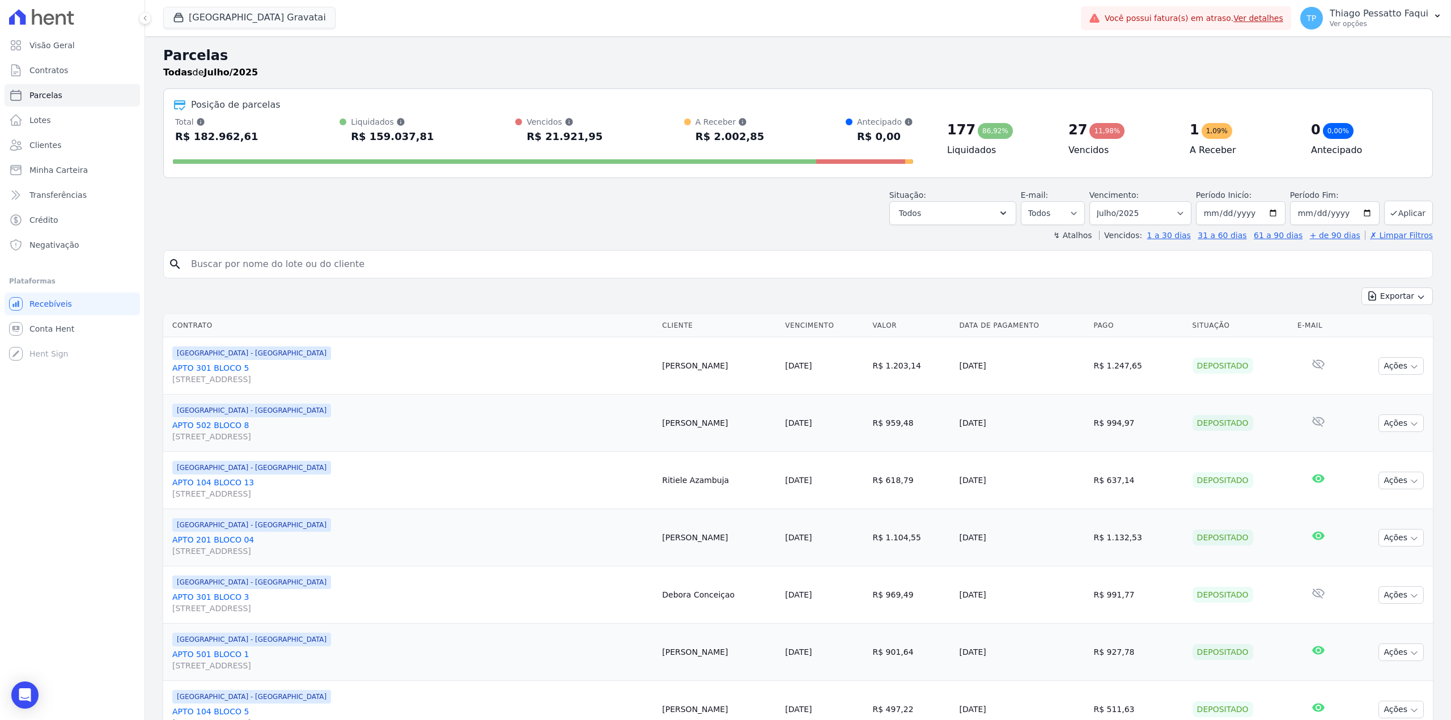
click at [579, 136] on div "Total Soma das parcelas pagas, vencidas, em aberto e agendadas. Não considera p…" at bounding box center [543, 130] width 740 height 29
